Goal: Complete application form: Complete application form

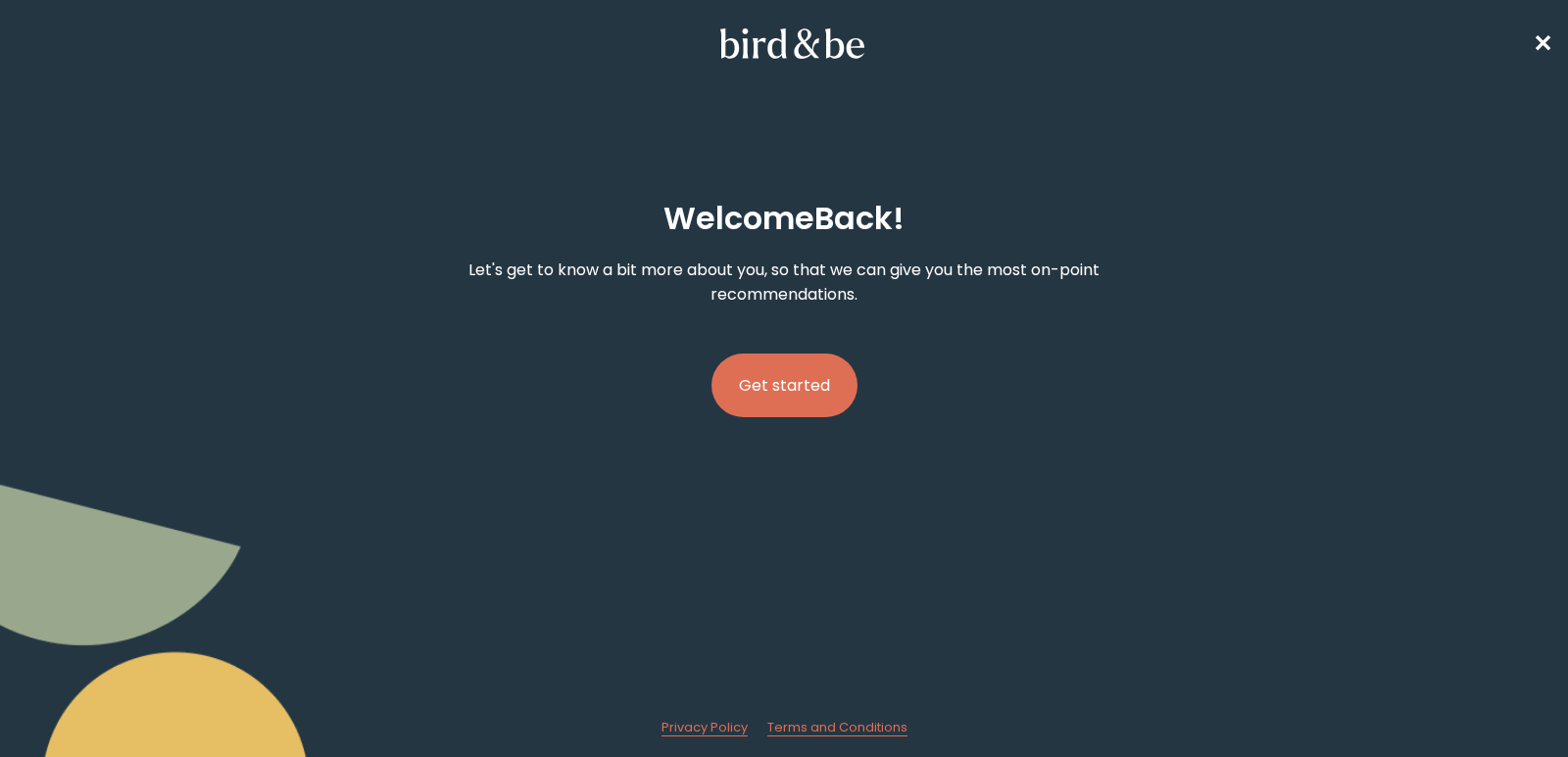
click at [798, 382] on button "Get started" at bounding box center [784, 385] width 146 height 63
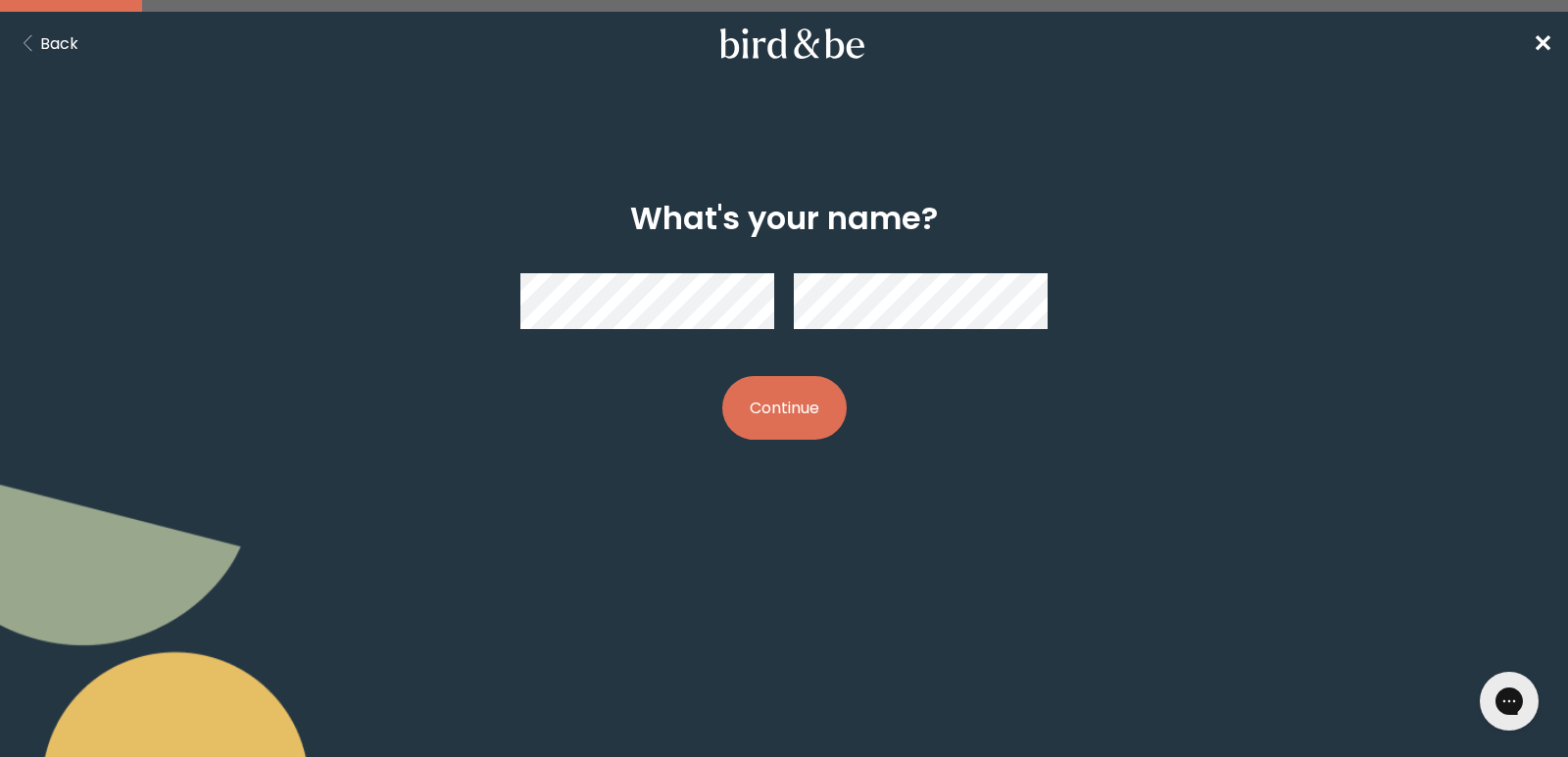
click at [792, 402] on button "Continue" at bounding box center [784, 408] width 125 height 63
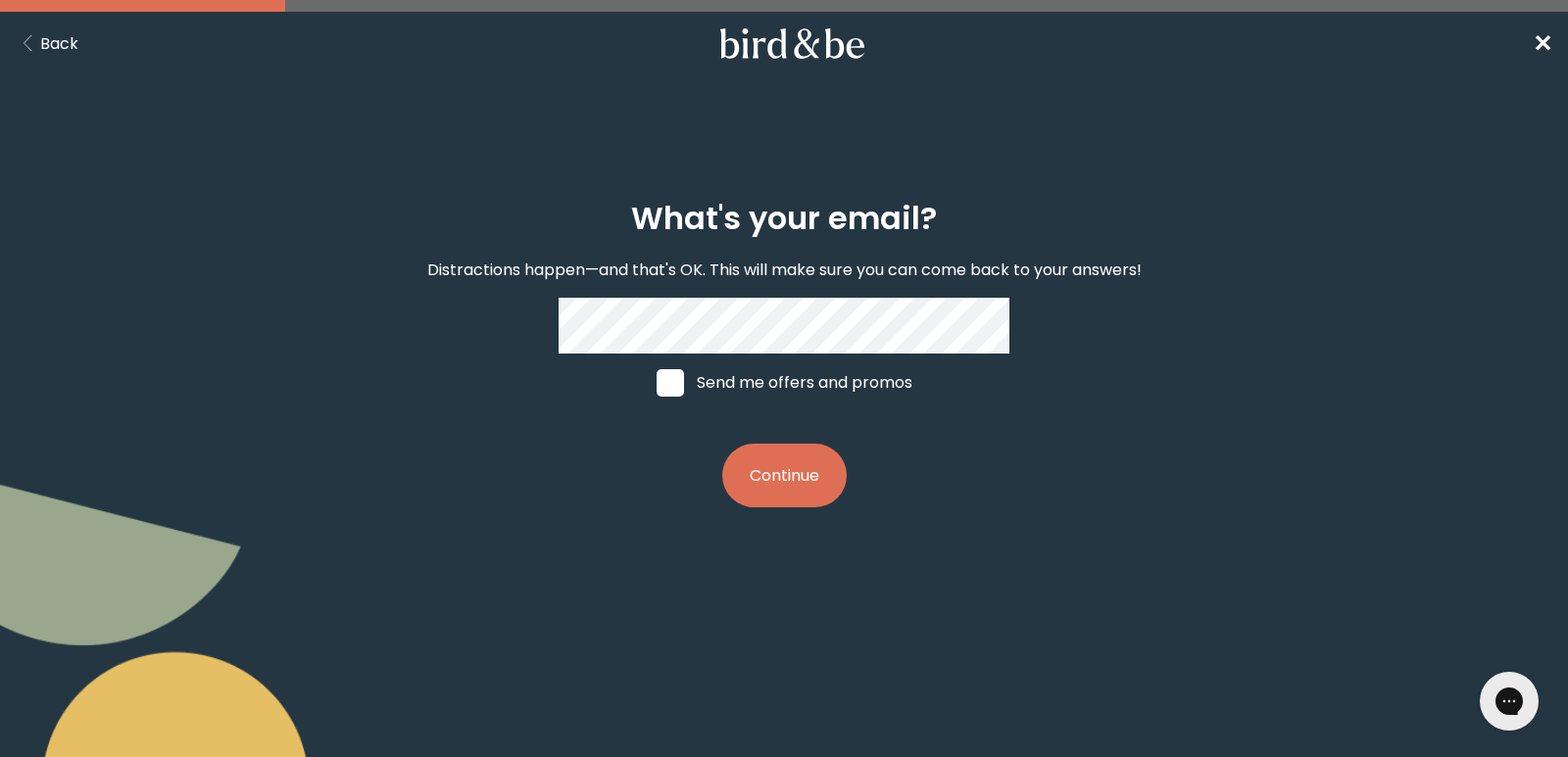
click at [667, 379] on span at bounding box center [670, 383] width 28 height 28
click at [656, 381] on input "Send me offers and promos" at bounding box center [655, 381] width 1 height 1
checkbox input "true"
click at [782, 470] on button "Continue" at bounding box center [784, 475] width 125 height 63
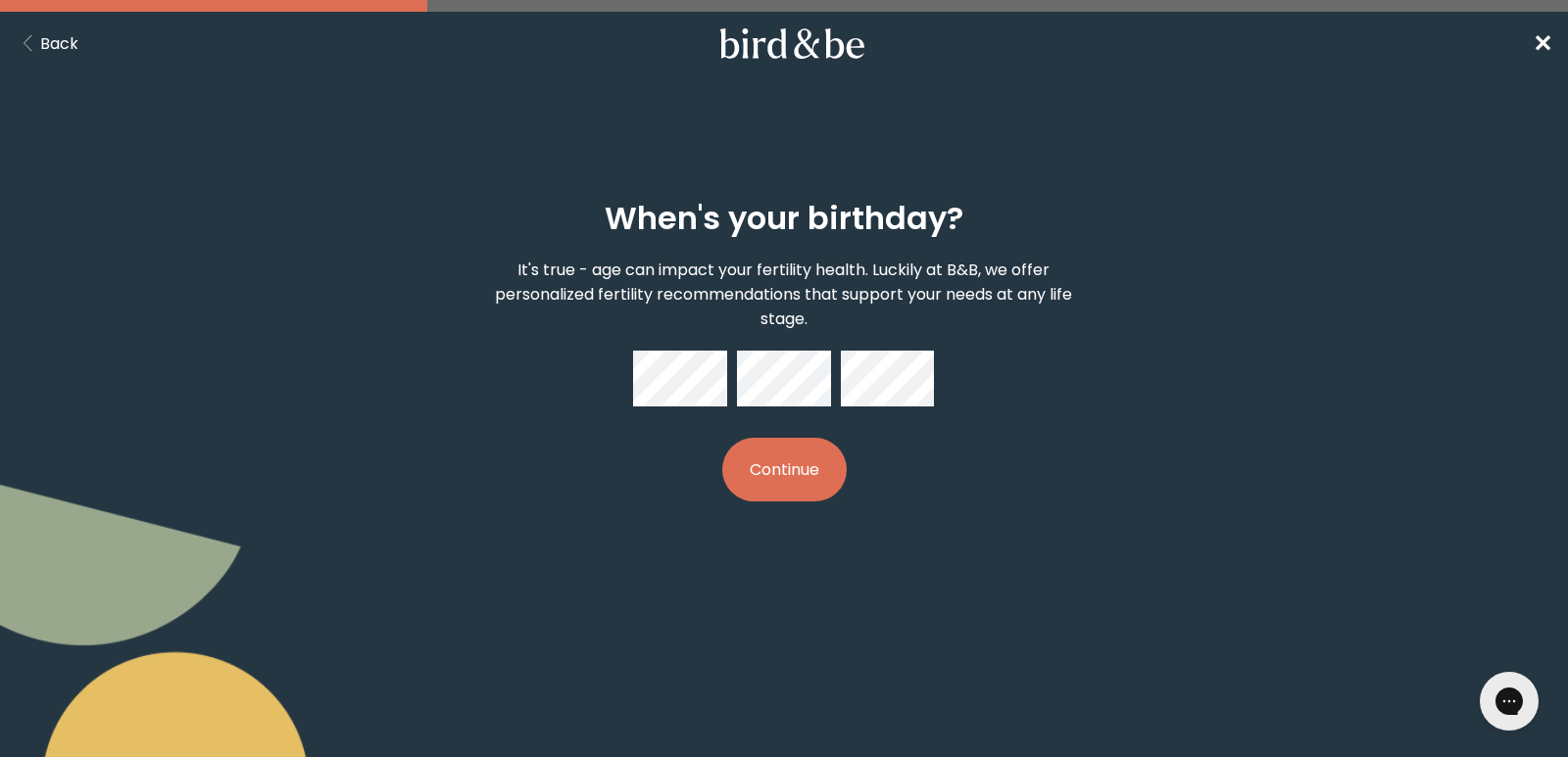
click at [787, 464] on button "Continue" at bounding box center [784, 469] width 125 height 63
click at [786, 467] on button "Continue" at bounding box center [784, 469] width 125 height 63
click at [782, 466] on button "Continue" at bounding box center [784, 469] width 125 height 63
click at [769, 469] on button "Continue" at bounding box center [784, 469] width 125 height 63
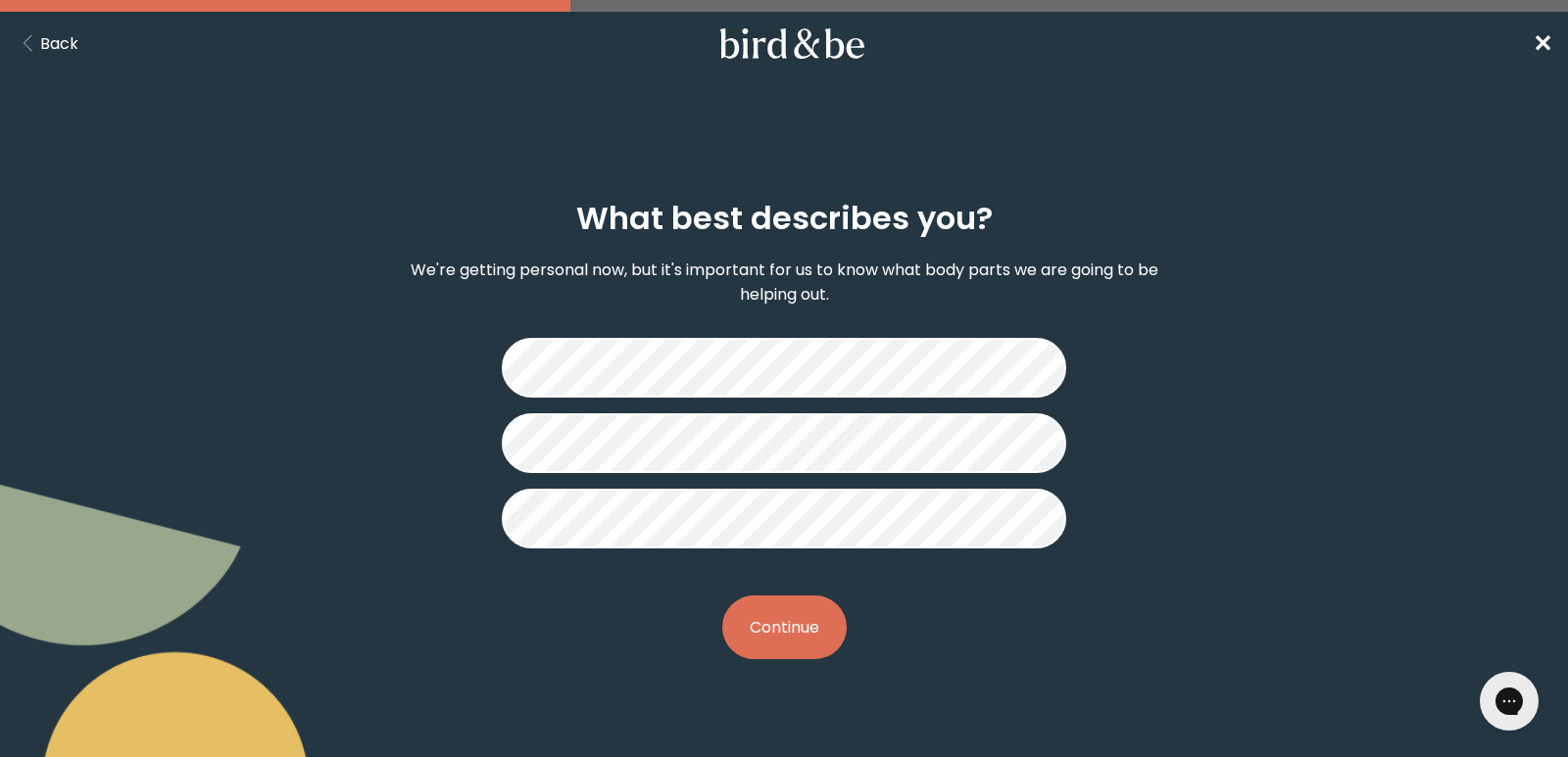
click at [783, 624] on button "Continue" at bounding box center [784, 628] width 125 height 63
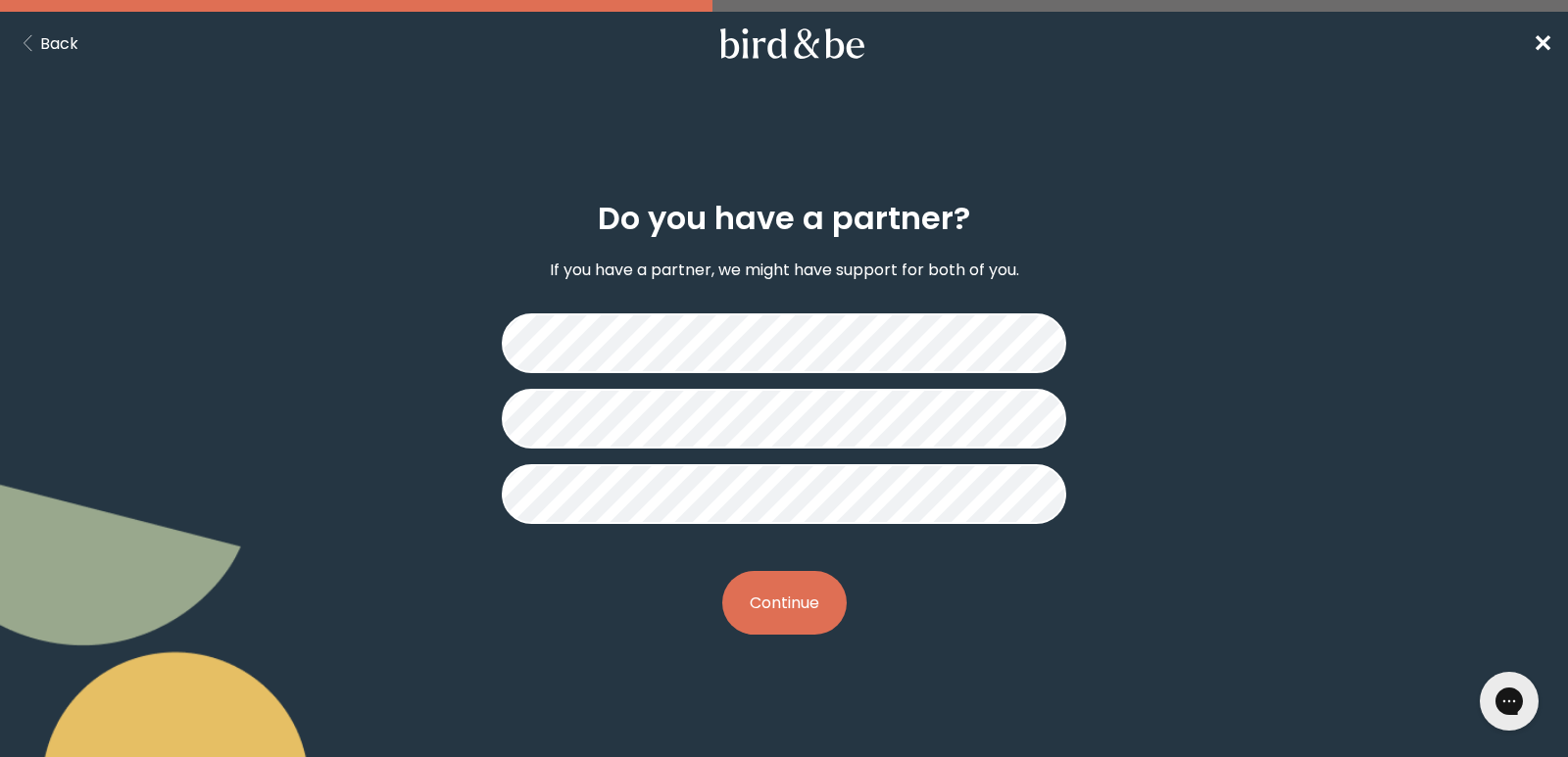
click at [777, 595] on button "Continue" at bounding box center [784, 603] width 125 height 63
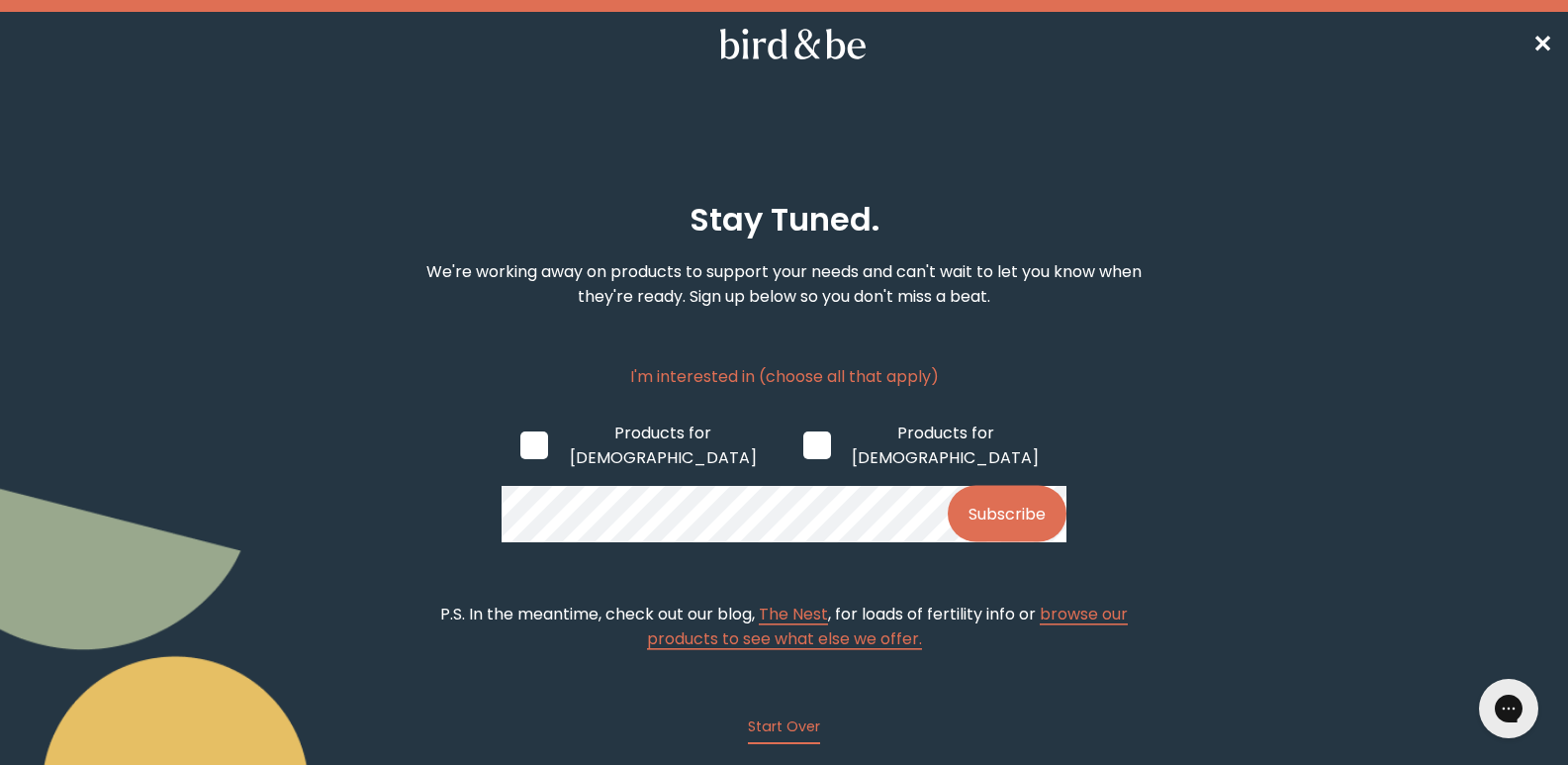
click at [533, 437] on span at bounding box center [534, 445] width 28 height 28
click at [520, 444] on input "Products for [DEMOGRAPHIC_DATA]" at bounding box center [519, 444] width 1 height 1
checkbox input "true"
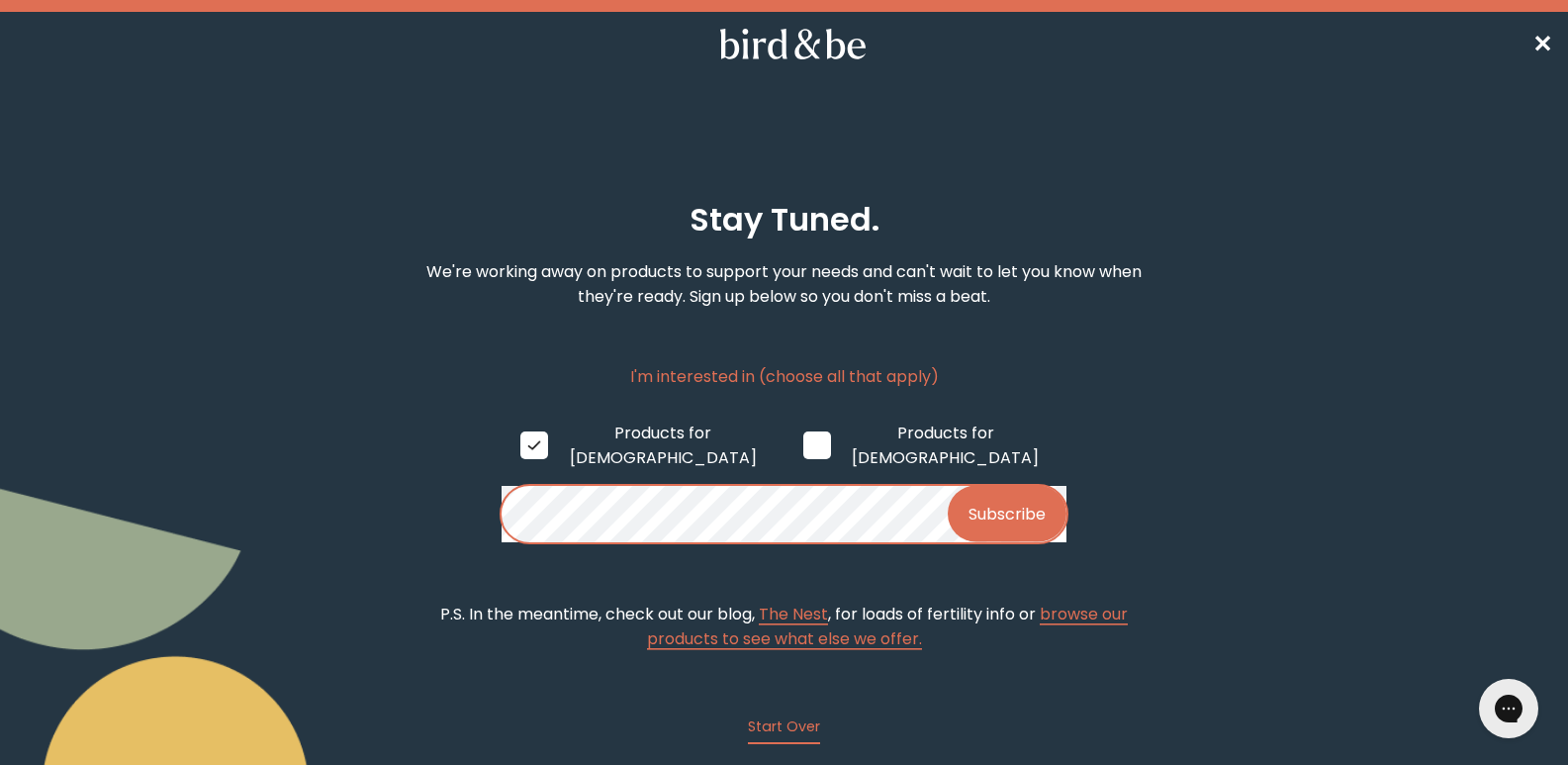
click at [993, 493] on button "Subscribe" at bounding box center [1006, 514] width 119 height 56
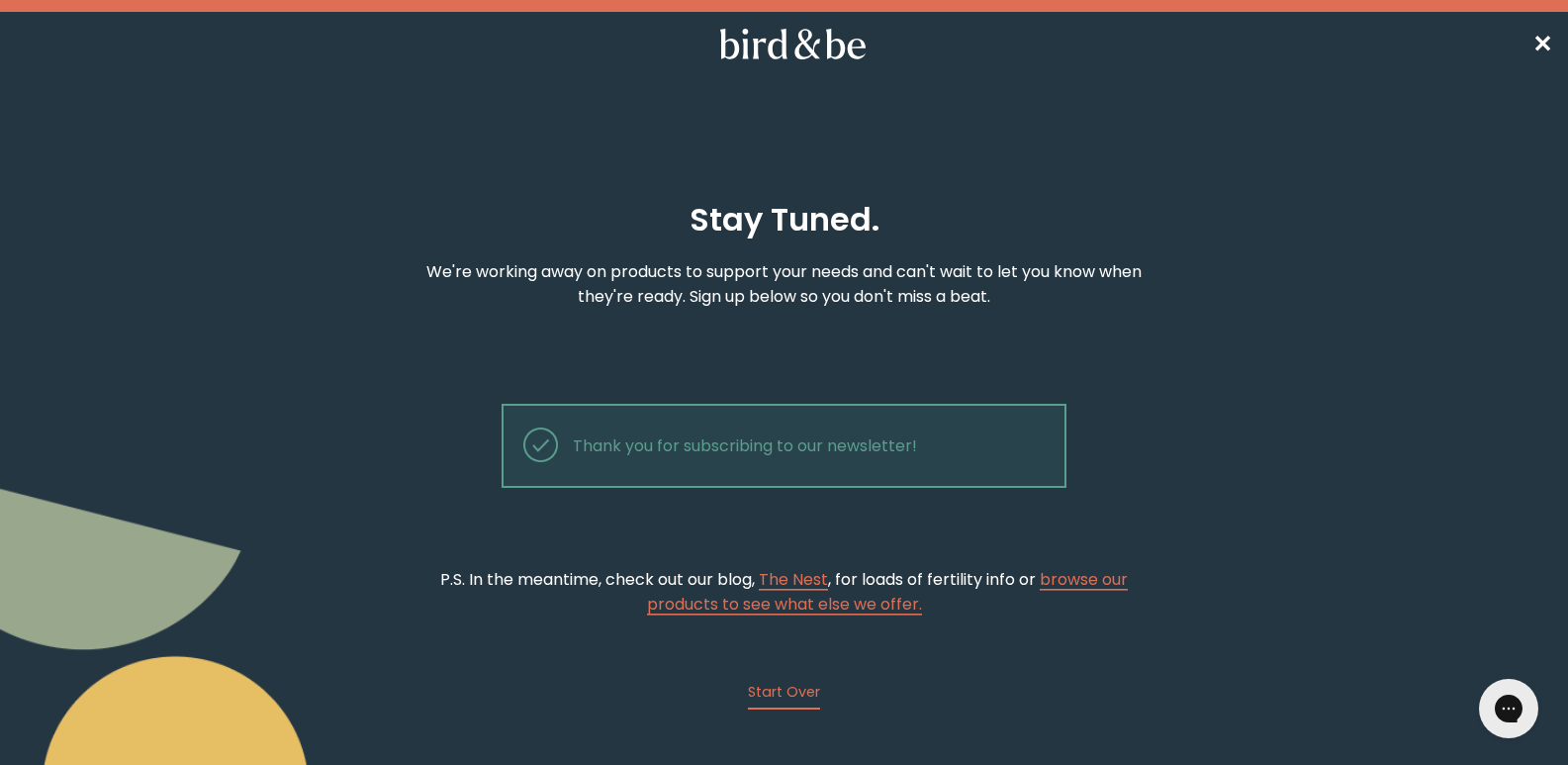
click at [787, 448] on div "Thank you for subscribing to our newsletter!" at bounding box center [783, 445] width 564 height 84
click at [766, 688] on button "Start Over" at bounding box center [784, 696] width 72 height 28
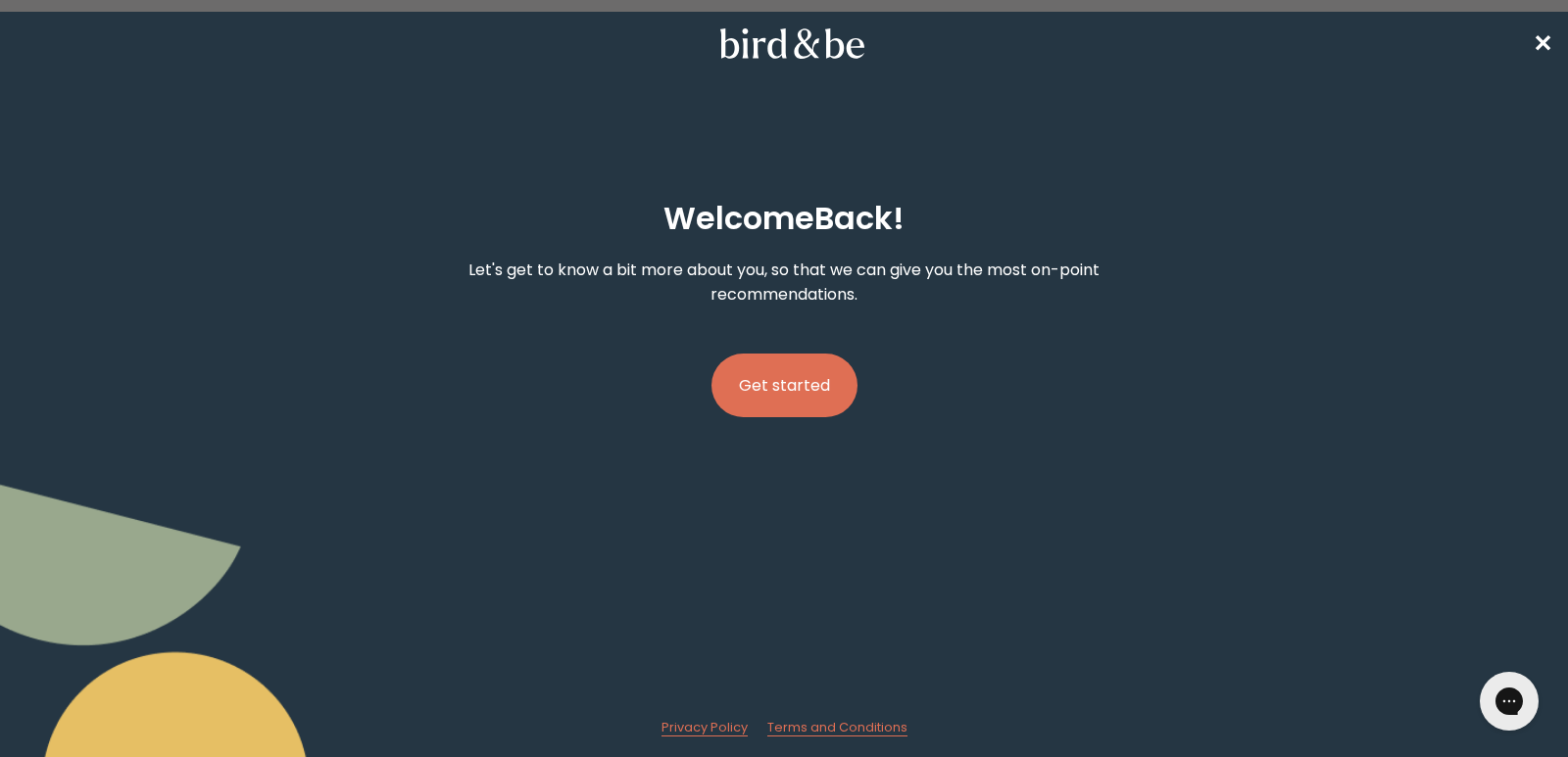
click at [794, 382] on button "Get started" at bounding box center [784, 385] width 146 height 63
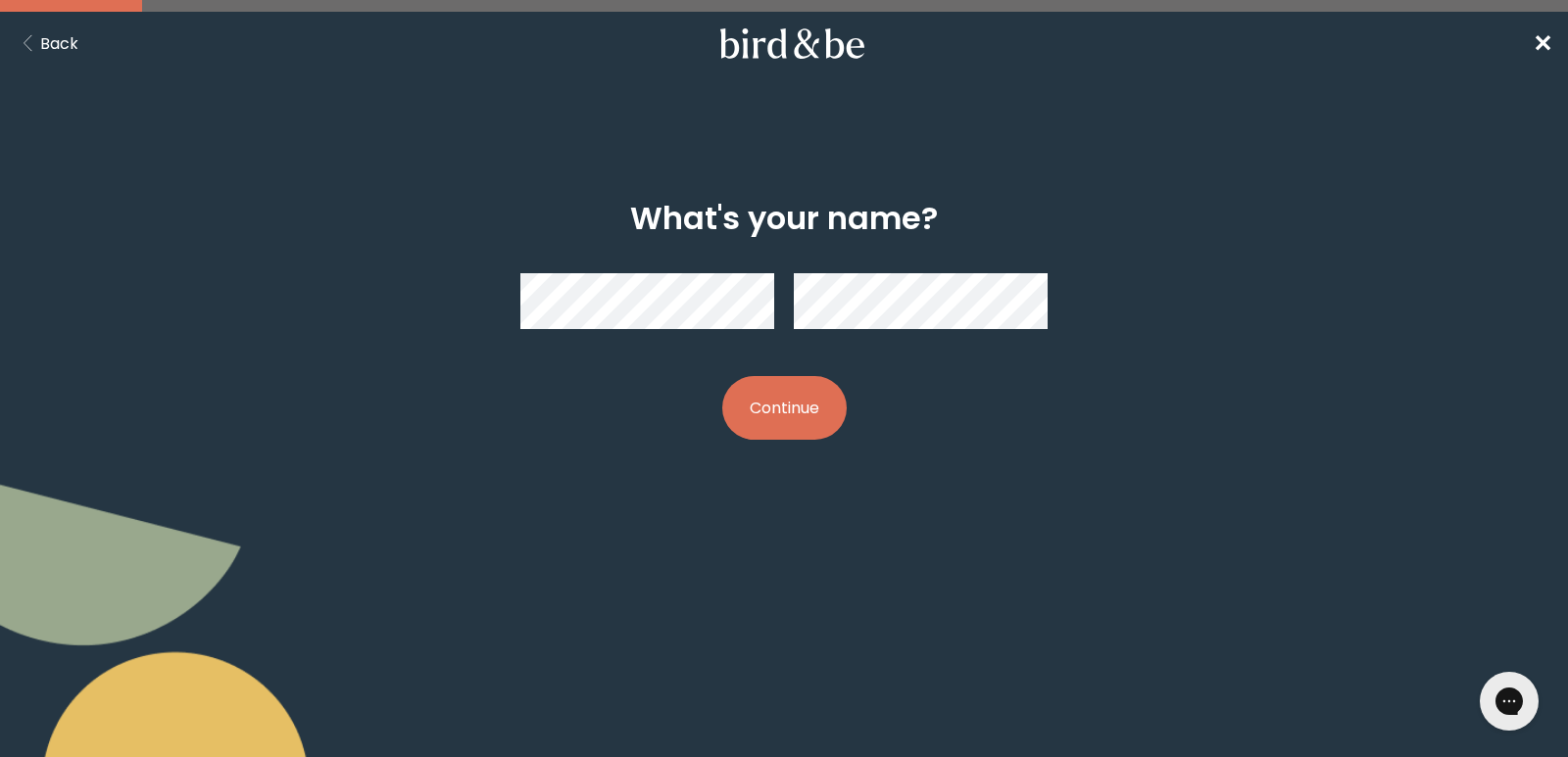
click at [793, 402] on button "Continue" at bounding box center [784, 408] width 125 height 63
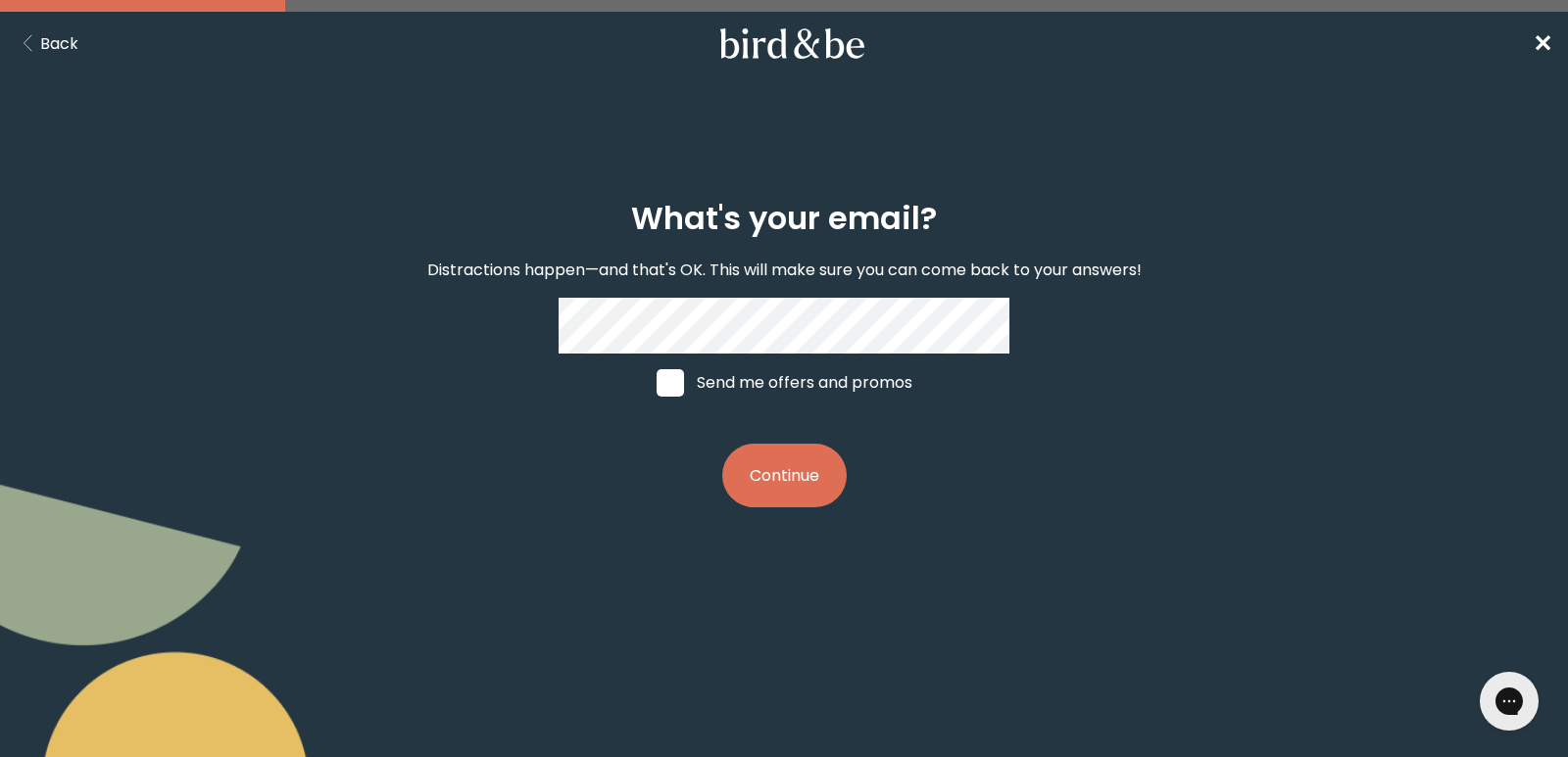
click at [663, 377] on span at bounding box center [670, 383] width 28 height 28
click at [656, 381] on input "Send me offers and promos" at bounding box center [655, 381] width 1 height 1
checkbox input "true"
click at [783, 472] on button "Continue" at bounding box center [784, 475] width 125 height 63
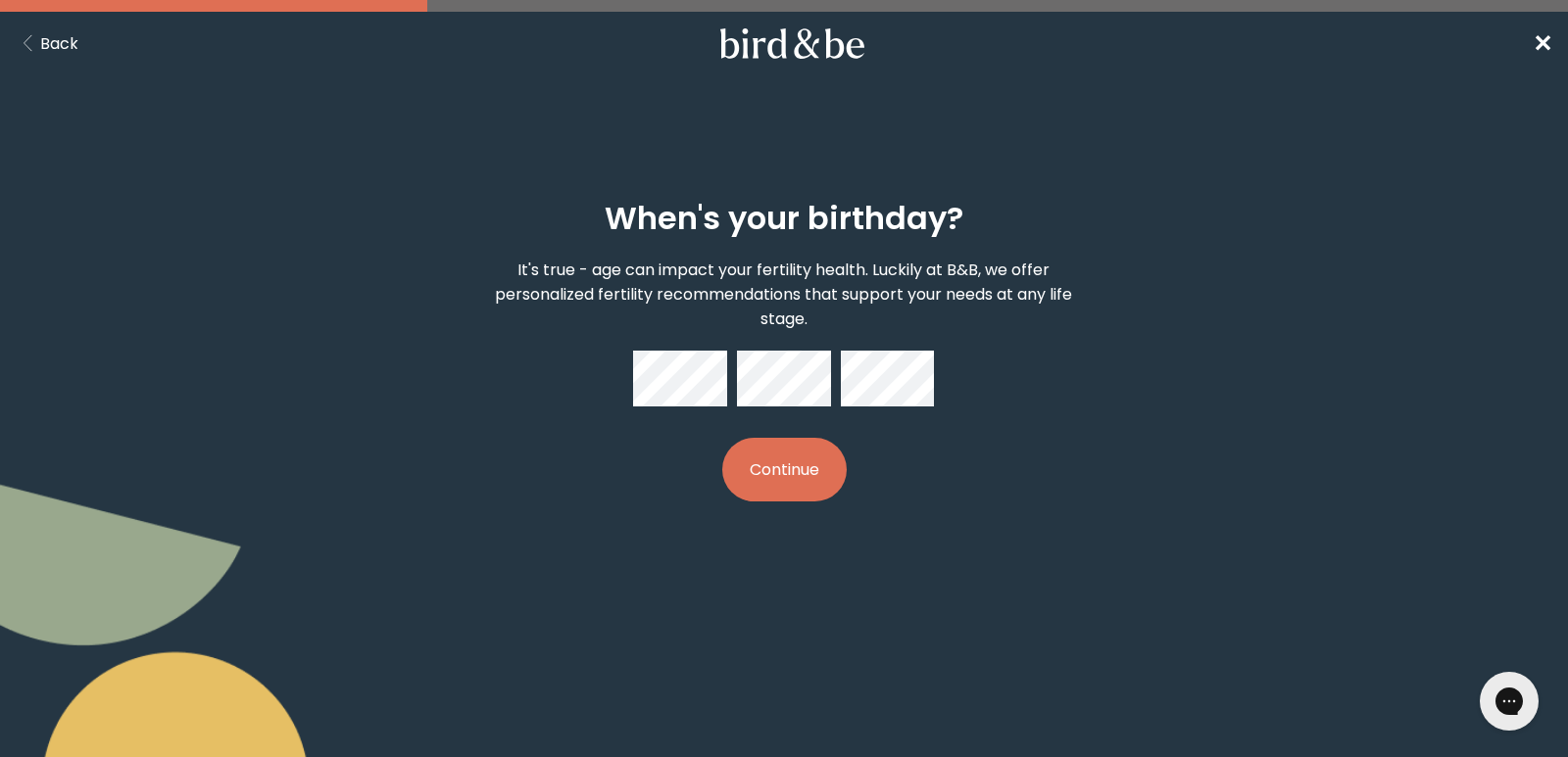
click at [783, 470] on button "Continue" at bounding box center [784, 469] width 125 height 63
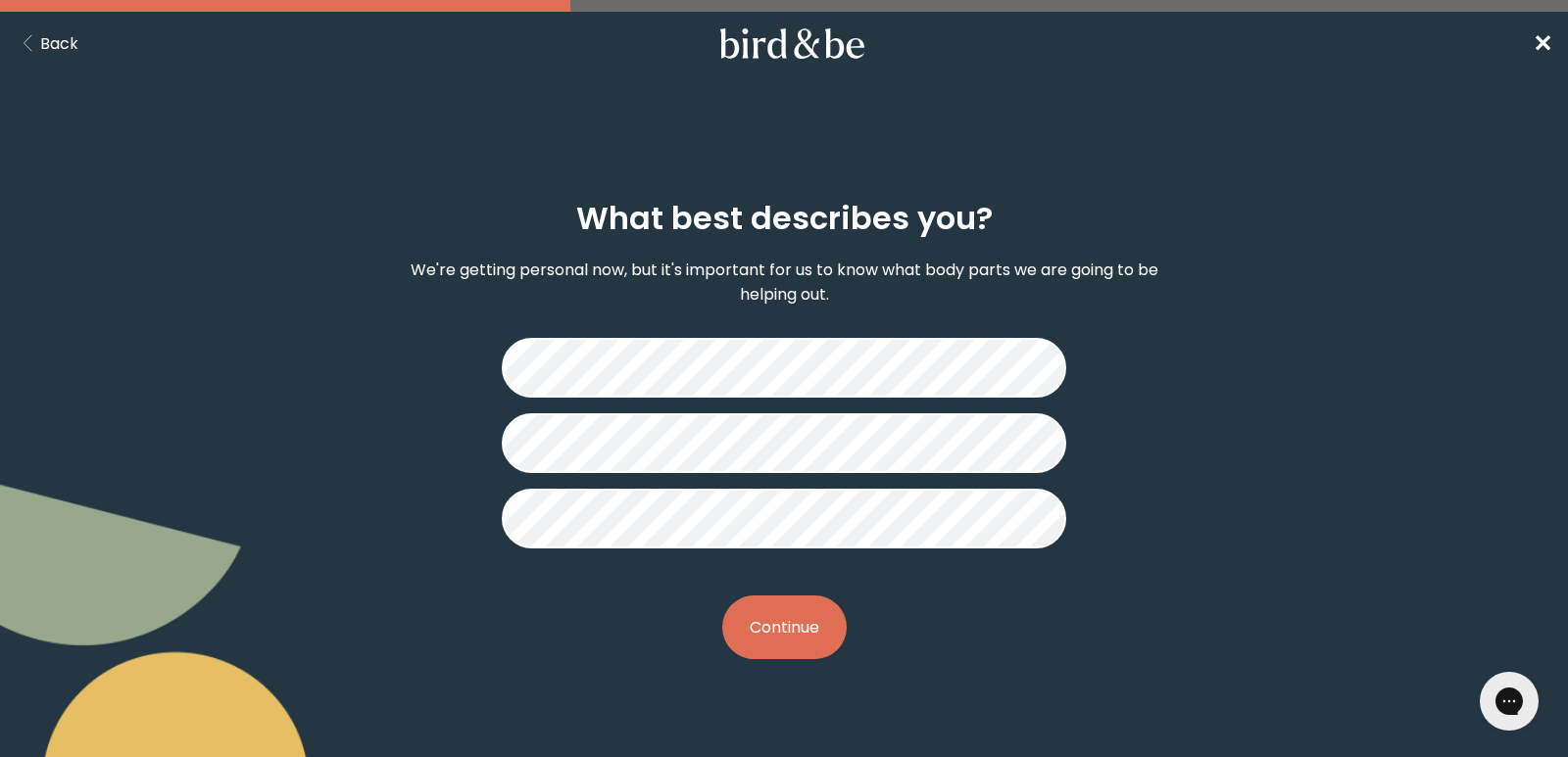
click at [777, 623] on button "Continue" at bounding box center [784, 628] width 125 height 63
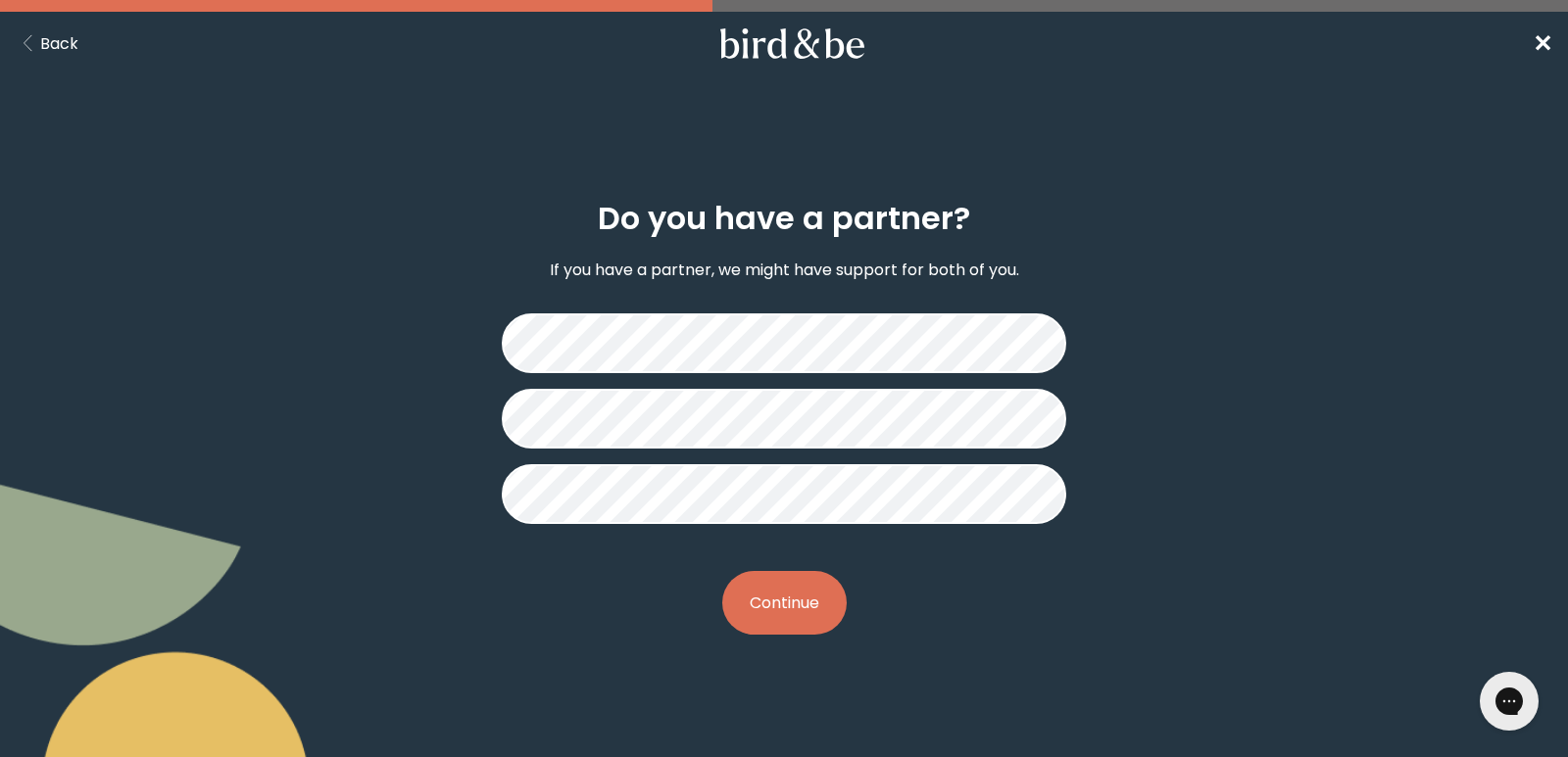
click at [771, 602] on button "Continue" at bounding box center [784, 603] width 125 height 63
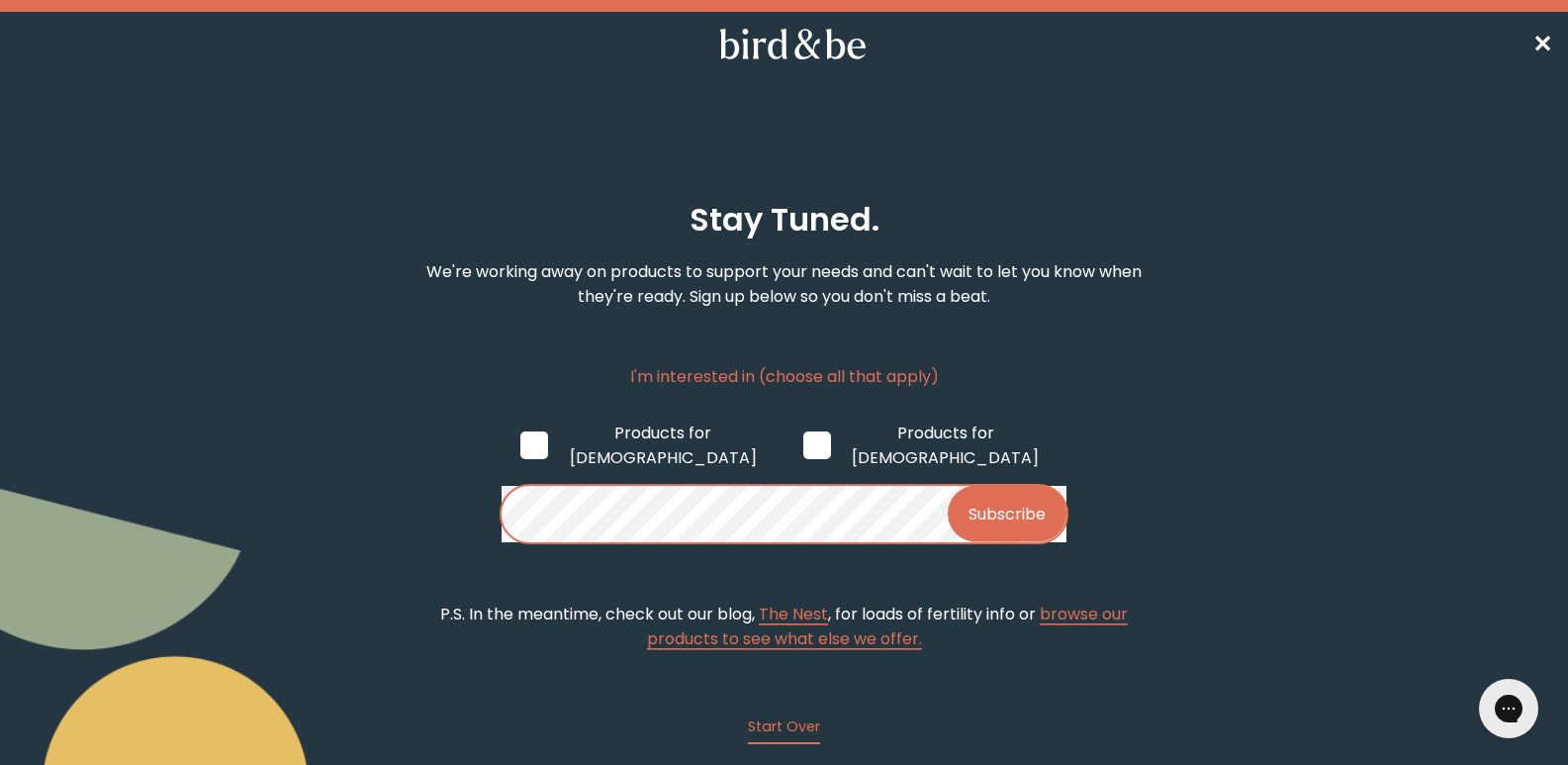
click at [1016, 486] on button "Subscribe" at bounding box center [1006, 514] width 119 height 56
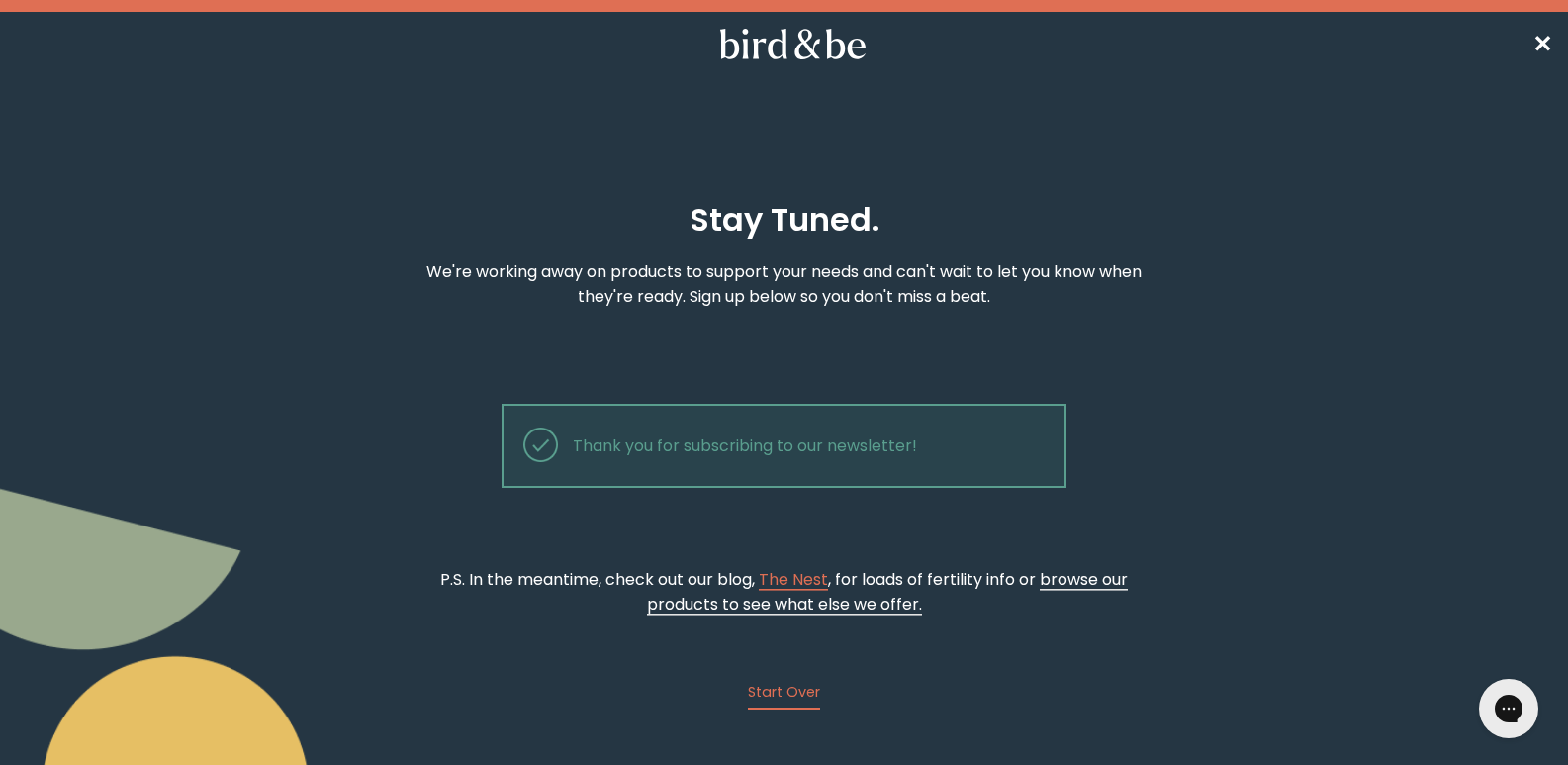
click at [1069, 578] on span "browse our products to see what else we offer." at bounding box center [887, 592] width 482 height 48
